Goal: Information Seeking & Learning: Learn about a topic

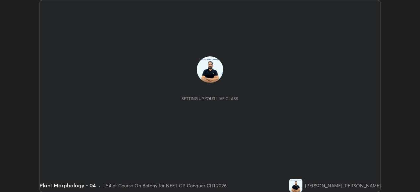
scroll to position [192, 419]
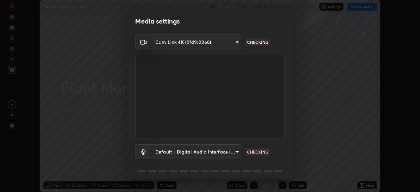
type input "1a0cd2fa9eaecc5464ce661d2c376d4f68bb2a1a8db1c3726163fcb70f995fb6"
type input "default"
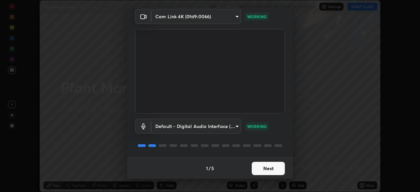
click at [263, 170] on button "Next" at bounding box center [267, 167] width 33 height 13
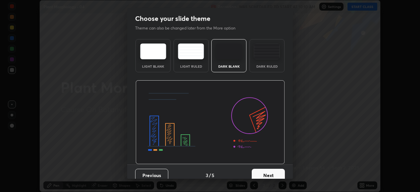
click at [271, 169] on button "Next" at bounding box center [267, 174] width 33 height 13
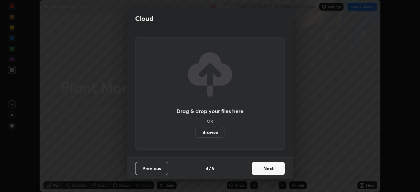
click at [265, 168] on button "Next" at bounding box center [267, 167] width 33 height 13
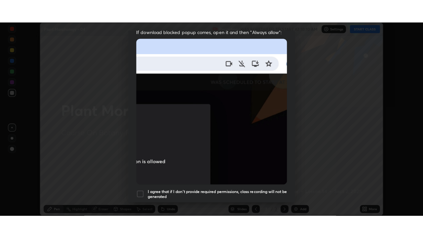
scroll to position [160, 0]
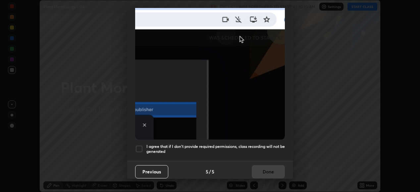
click at [140, 145] on div at bounding box center [139, 149] width 8 height 8
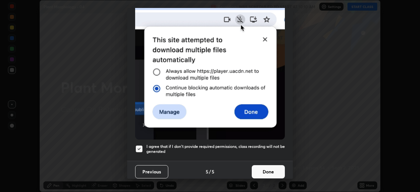
click at [264, 168] on button "Done" at bounding box center [267, 171] width 33 height 13
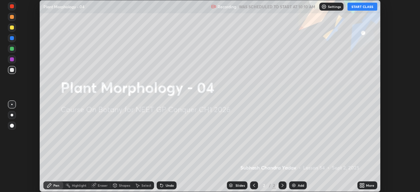
click at [361, 7] on button "START CLASS" at bounding box center [362, 7] width 30 height 8
click at [360, 184] on icon at bounding box center [361, 184] width 2 height 2
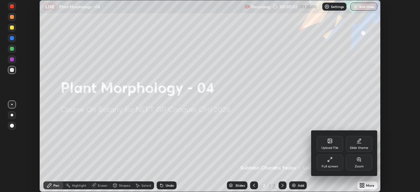
click at [330, 157] on icon at bounding box center [329, 158] width 5 height 5
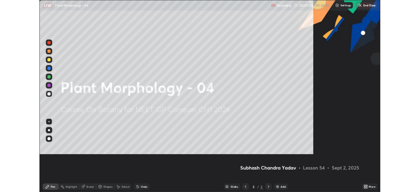
scroll to position [238, 423]
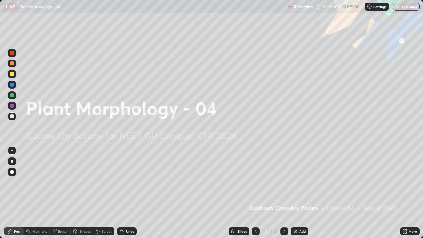
click at [407, 191] on icon at bounding box center [405, 231] width 5 height 5
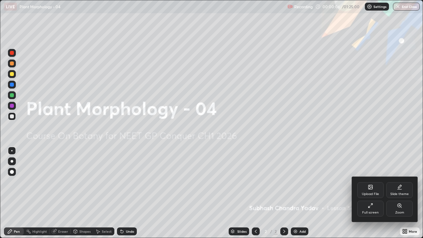
click at [372, 191] on icon at bounding box center [370, 205] width 5 height 5
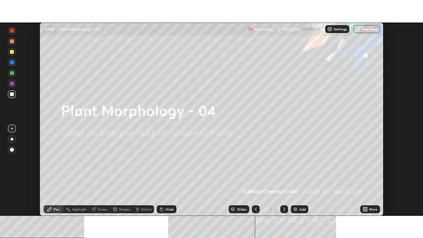
scroll to position [194, 423]
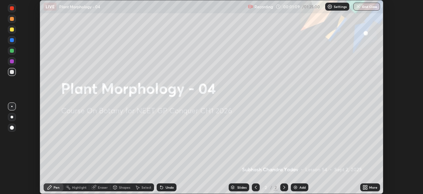
click at [294, 187] on img at bounding box center [295, 186] width 5 height 5
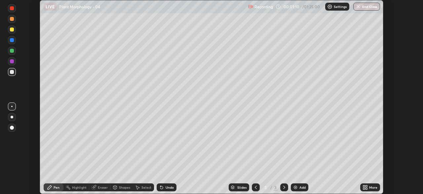
click at [364, 185] on icon at bounding box center [365, 186] width 2 height 2
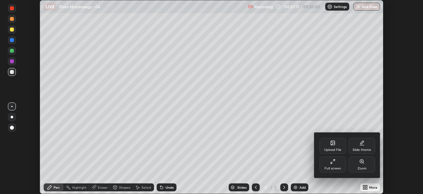
click at [332, 162] on icon at bounding box center [333, 160] width 5 height 5
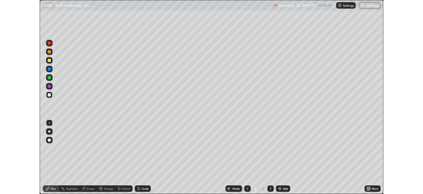
scroll to position [238, 423]
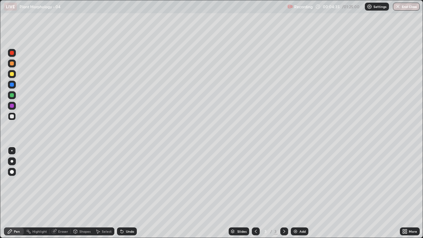
click at [61, 191] on div "Eraser" at bounding box center [63, 231] width 10 height 3
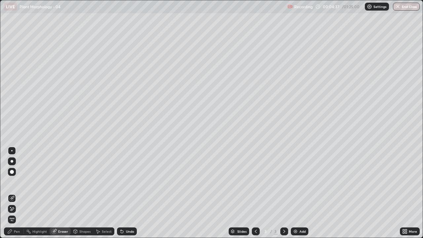
click at [15, 191] on div "Pen" at bounding box center [14, 232] width 20 height 8
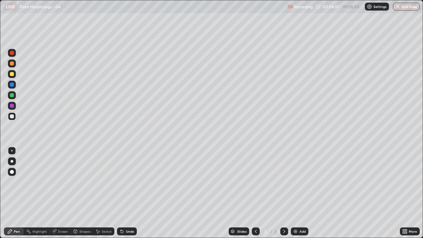
click at [11, 75] on div at bounding box center [12, 74] width 4 height 4
click at [293, 191] on img at bounding box center [295, 231] width 5 height 5
click at [11, 116] on div at bounding box center [12, 116] width 4 height 4
click at [11, 95] on div at bounding box center [12, 95] width 4 height 4
click at [403, 191] on icon at bounding box center [404, 233] width 2 height 2
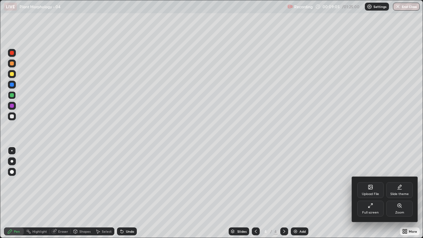
click at [371, 191] on div "Full screen" at bounding box center [371, 209] width 26 height 16
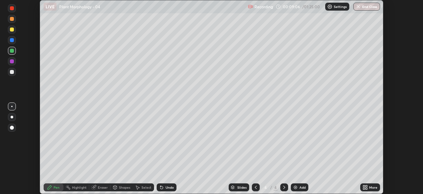
scroll to position [32891, 32661]
click at [10, 29] on div at bounding box center [12, 29] width 8 height 8
click at [13, 73] on div at bounding box center [12, 72] width 4 height 4
click at [11, 51] on div at bounding box center [12, 51] width 4 height 4
click at [13, 7] on div at bounding box center [12, 8] width 4 height 4
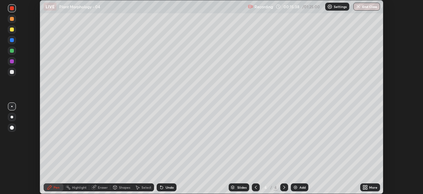
click at [12, 29] on div at bounding box center [12, 29] width 4 height 4
click at [13, 8] on div at bounding box center [12, 8] width 4 height 4
click at [12, 30] on div at bounding box center [12, 29] width 4 height 4
click at [12, 52] on div at bounding box center [12, 51] width 4 height 4
click at [12, 71] on div at bounding box center [12, 72] width 4 height 4
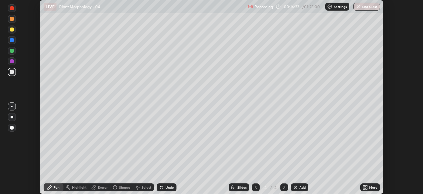
click at [14, 52] on div at bounding box center [12, 51] width 4 height 4
click at [102, 187] on div "Eraser" at bounding box center [103, 186] width 10 height 3
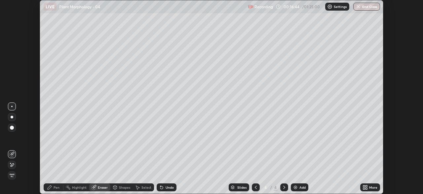
click at [56, 187] on div "Pen" at bounding box center [57, 186] width 6 height 3
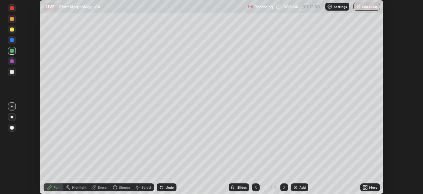
click at [13, 30] on div at bounding box center [12, 29] width 4 height 4
click at [12, 50] on div at bounding box center [12, 51] width 4 height 4
click at [349, 184] on div "Slides 4 / 4 Add" at bounding box center [269, 186] width 184 height 13
click at [14, 30] on div at bounding box center [12, 29] width 4 height 4
click at [295, 186] on img at bounding box center [295, 186] width 5 height 5
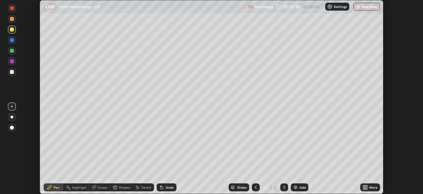
click at [13, 52] on div at bounding box center [12, 51] width 4 height 4
click at [12, 30] on div at bounding box center [12, 29] width 4 height 4
click at [285, 190] on div at bounding box center [285, 187] width 8 height 8
click at [296, 187] on img at bounding box center [295, 186] width 5 height 5
click at [13, 71] on div at bounding box center [12, 72] width 4 height 4
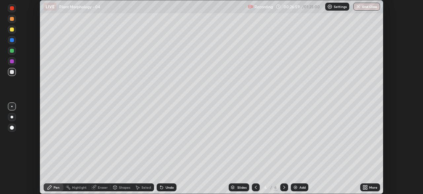
click at [255, 182] on div at bounding box center [256, 186] width 8 height 13
click at [254, 186] on icon at bounding box center [255, 186] width 5 height 5
click at [12, 71] on div at bounding box center [12, 72] width 4 height 4
click at [284, 188] on icon at bounding box center [285, 186] width 2 height 3
click at [285, 188] on icon at bounding box center [284, 186] width 5 height 5
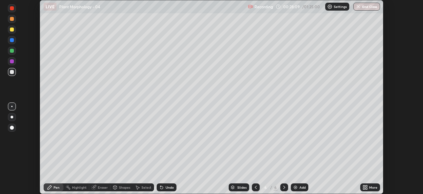
click at [11, 52] on div at bounding box center [12, 51] width 4 height 4
click at [12, 29] on div at bounding box center [12, 29] width 4 height 4
click at [14, 52] on div at bounding box center [12, 51] width 8 height 8
click at [10, 71] on div at bounding box center [12, 72] width 4 height 4
click at [12, 19] on div at bounding box center [12, 19] width 4 height 4
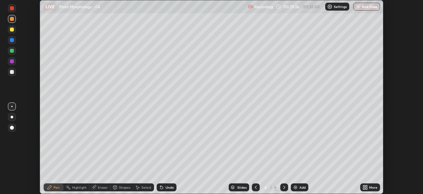
click at [103, 187] on div "Eraser" at bounding box center [103, 186] width 10 height 3
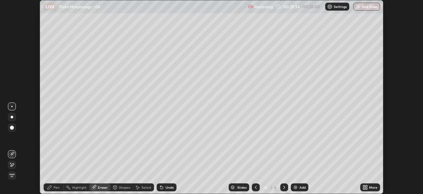
click at [54, 189] on div "Pen" at bounding box center [57, 186] width 6 height 3
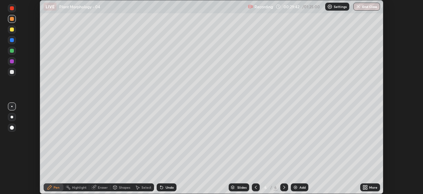
click at [11, 51] on div at bounding box center [12, 51] width 4 height 4
click at [12, 71] on div at bounding box center [12, 72] width 4 height 4
click at [296, 187] on img at bounding box center [295, 186] width 5 height 5
click at [297, 190] on div "Add" at bounding box center [300, 187] width 18 height 8
click at [12, 53] on div at bounding box center [12, 51] width 8 height 8
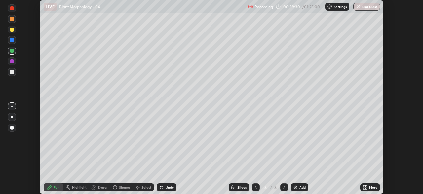
click at [12, 51] on div at bounding box center [12, 51] width 4 height 4
click at [94, 188] on icon at bounding box center [94, 187] width 4 height 4
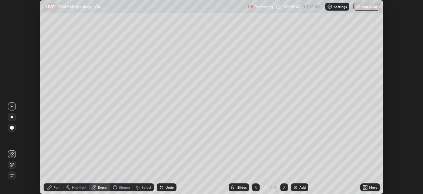
click at [58, 187] on div "Pen" at bounding box center [57, 186] width 6 height 3
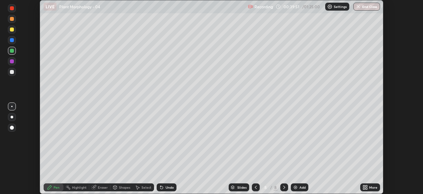
click at [12, 72] on div at bounding box center [12, 72] width 4 height 4
click at [13, 62] on div at bounding box center [12, 61] width 4 height 4
click at [11, 52] on div at bounding box center [12, 51] width 4 height 4
click at [187, 181] on div "Slides 8 / 8 Add" at bounding box center [269, 186] width 184 height 13
click at [190, 181] on div "Slides 8 / 8 Add" at bounding box center [269, 186] width 184 height 13
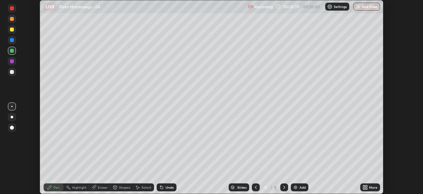
click at [201, 180] on div "Slides 8 / 8 Add" at bounding box center [269, 186] width 184 height 13
click at [205, 181] on div "Slides 8 / 8 Add" at bounding box center [269, 186] width 184 height 13
click at [12, 31] on div at bounding box center [12, 29] width 4 height 4
click at [13, 10] on div at bounding box center [12, 8] width 4 height 4
click at [11, 72] on div at bounding box center [12, 72] width 4 height 4
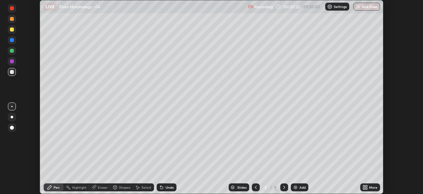
click at [293, 187] on img at bounding box center [295, 186] width 5 height 5
click at [103, 185] on div "Eraser" at bounding box center [103, 186] width 10 height 3
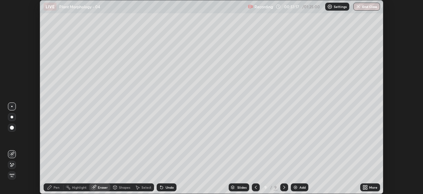
click at [56, 187] on div "Pen" at bounding box center [57, 186] width 6 height 3
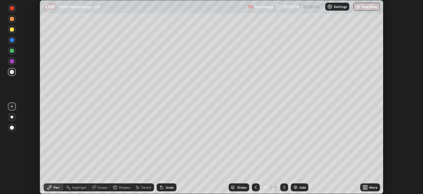
click at [12, 30] on div at bounding box center [12, 29] width 4 height 4
click at [294, 189] on img at bounding box center [295, 186] width 5 height 5
click at [13, 73] on div at bounding box center [12, 72] width 4 height 4
click at [13, 31] on div at bounding box center [12, 29] width 8 height 8
click at [11, 72] on div at bounding box center [12, 72] width 4 height 4
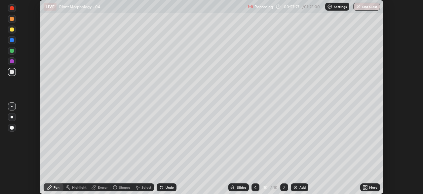
click at [12, 52] on div at bounding box center [12, 51] width 4 height 4
click at [13, 30] on div at bounding box center [12, 29] width 4 height 4
click at [102, 189] on div "Eraser" at bounding box center [99, 187] width 21 height 8
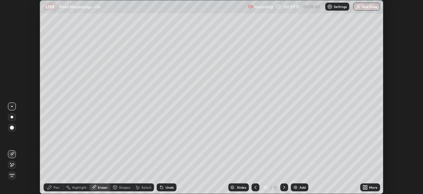
click at [59, 188] on div "Pen" at bounding box center [57, 186] width 6 height 3
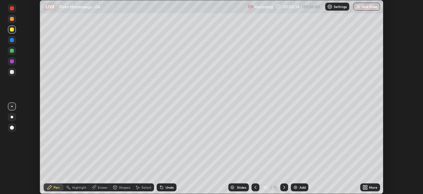
click at [295, 186] on img at bounding box center [295, 186] width 5 height 5
click at [97, 190] on div "Eraser" at bounding box center [99, 187] width 21 height 8
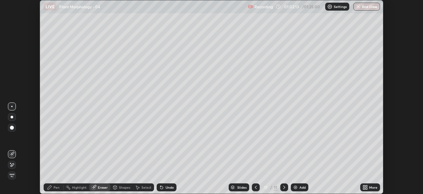
click at [58, 188] on div "Pen" at bounding box center [57, 186] width 6 height 3
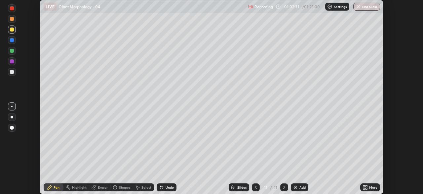
click at [98, 187] on div "Eraser" at bounding box center [103, 186] width 10 height 3
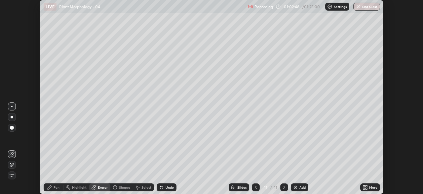
click at [58, 188] on div "Pen" at bounding box center [57, 186] width 6 height 3
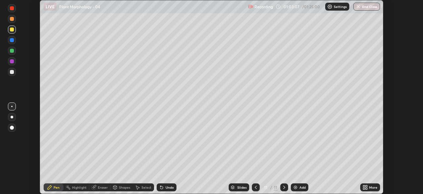
click at [104, 182] on div "Eraser" at bounding box center [99, 186] width 21 height 13
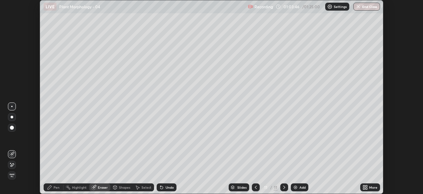
click at [294, 187] on img at bounding box center [295, 186] width 5 height 5
click at [56, 189] on div "Pen" at bounding box center [57, 186] width 6 height 3
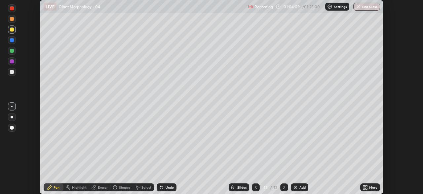
click at [12, 50] on div at bounding box center [12, 51] width 4 height 4
click at [12, 62] on div at bounding box center [12, 61] width 4 height 4
click at [105, 187] on div "Eraser" at bounding box center [103, 186] width 10 height 3
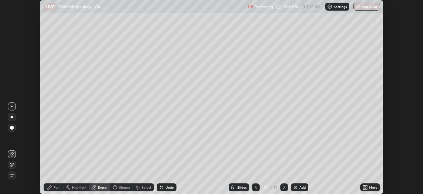
click at [55, 189] on div "Pen" at bounding box center [57, 186] width 6 height 3
